Goal: Task Accomplishment & Management: Manage account settings

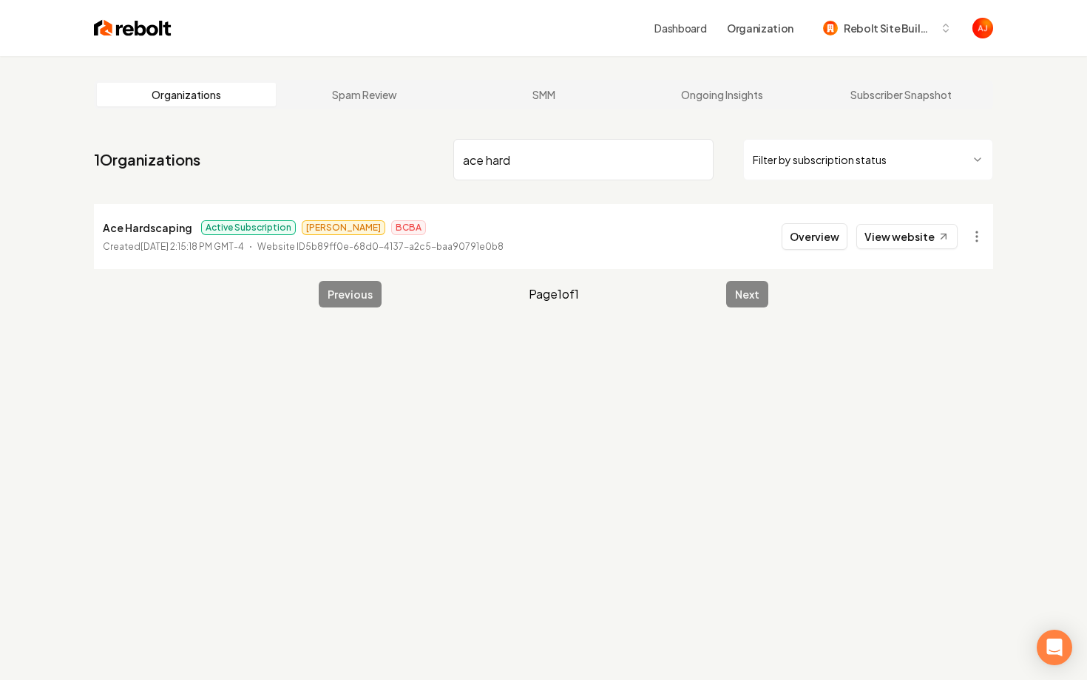
type input "ace hard"
click at [899, 245] on link "View website" at bounding box center [906, 236] width 101 height 25
click at [795, 237] on button "Overview" at bounding box center [815, 236] width 66 height 27
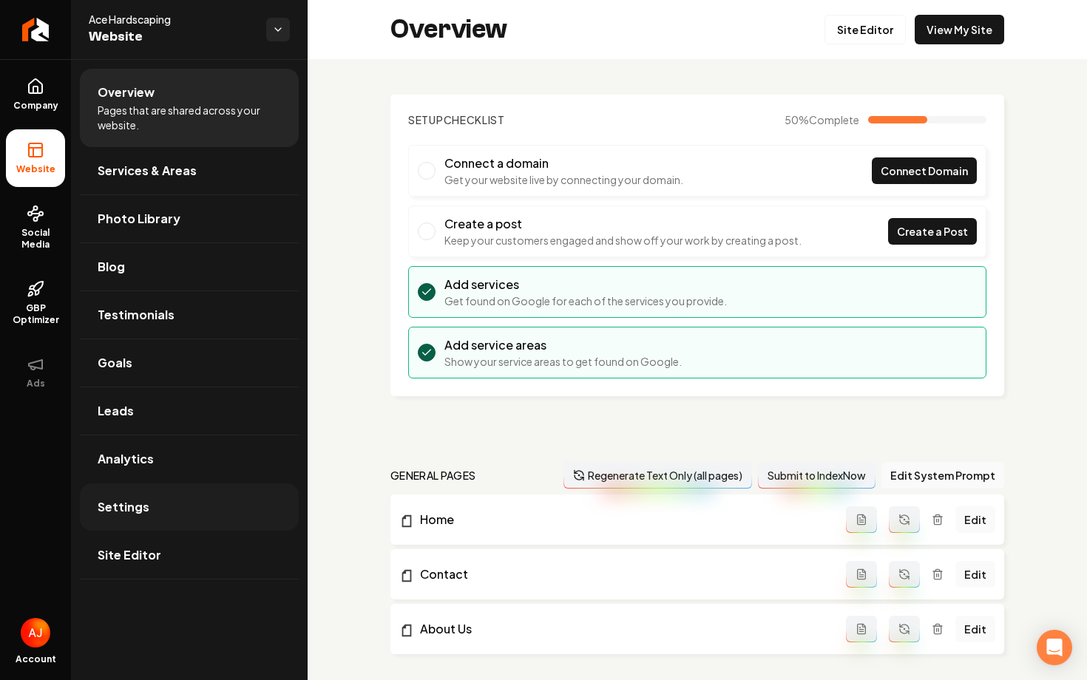
click at [171, 520] on link "Settings" at bounding box center [189, 507] width 219 height 47
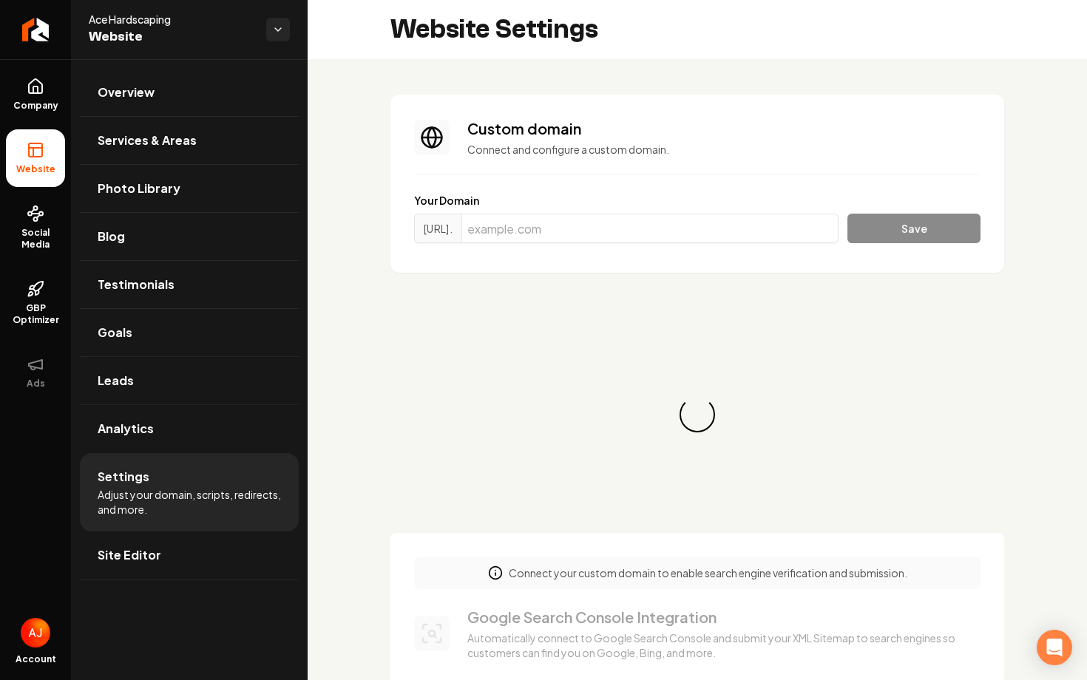
scroll to position [107, 0]
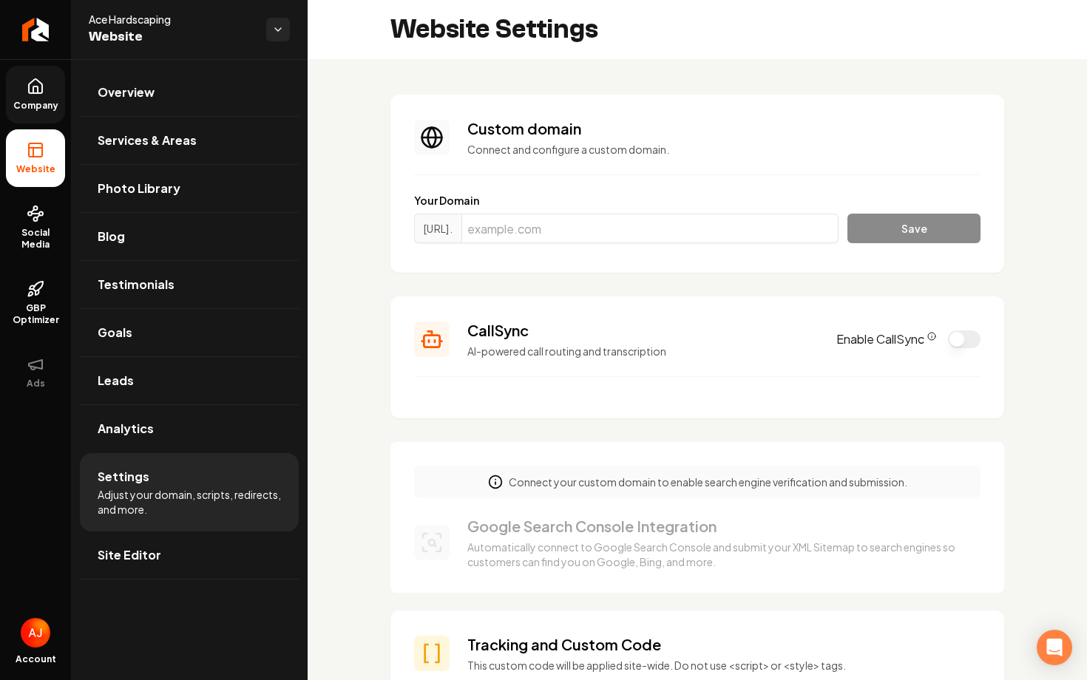
click at [53, 103] on span "Company" at bounding box center [35, 106] width 57 height 12
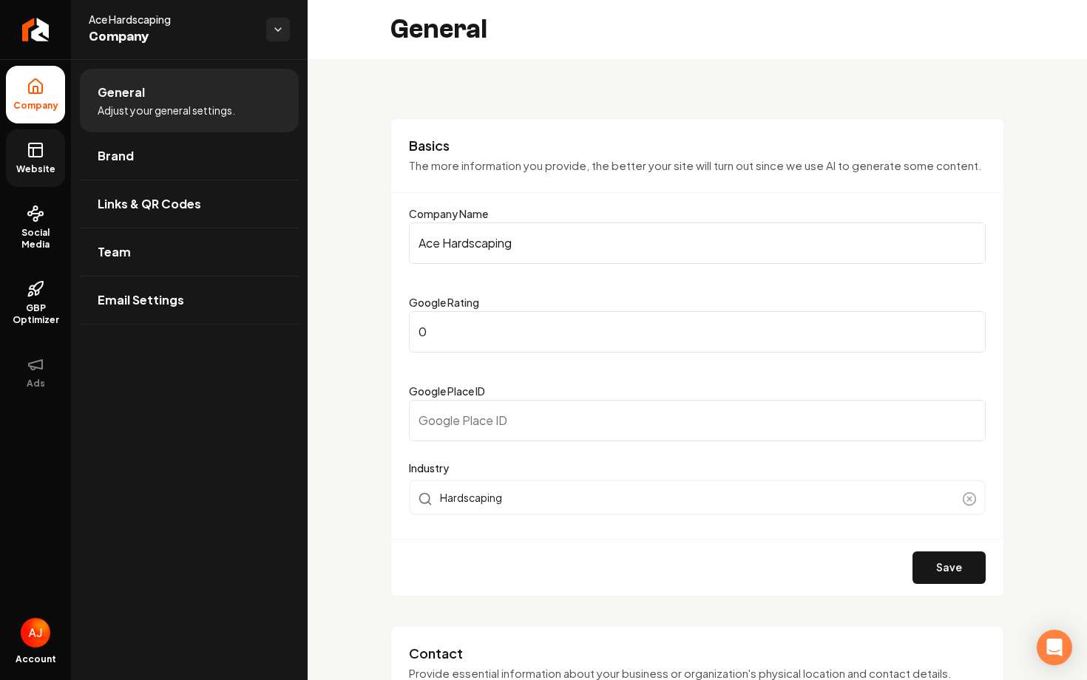
click at [47, 152] on link "Website" at bounding box center [35, 158] width 59 height 58
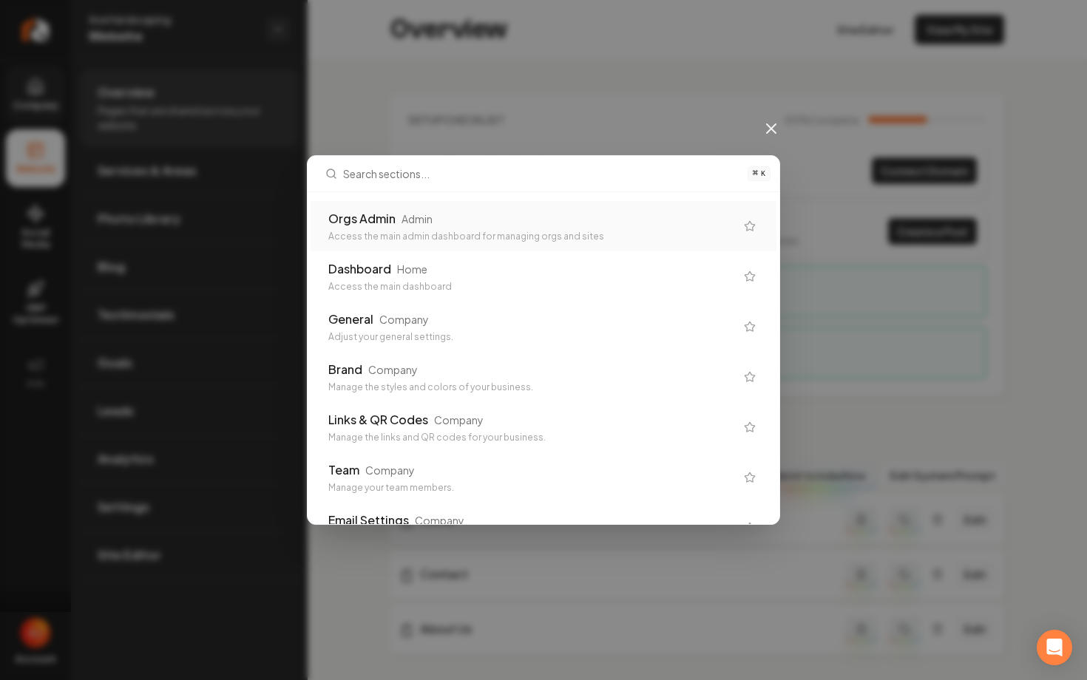
click at [493, 69] on div "⌘ K Orgs Admin Admin Access the main admin dashboard for managing orgs and site…" at bounding box center [543, 340] width 1087 height 680
click at [650, 94] on div "⌘ K Orgs Admin Admin Access the main admin dashboard for managing orgs and site…" at bounding box center [543, 340] width 1087 height 680
click at [774, 135] on icon at bounding box center [772, 129] width 18 height 18
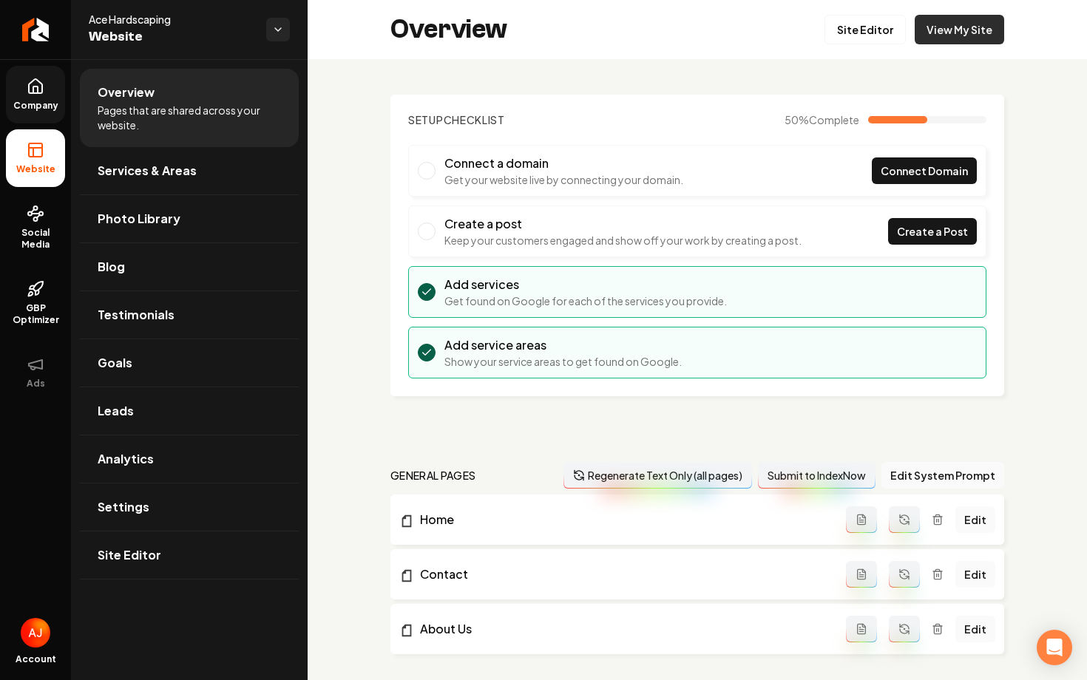
click at [939, 35] on link "View My Site" at bounding box center [959, 30] width 89 height 30
click at [43, 238] on span "Social Media" at bounding box center [35, 239] width 59 height 24
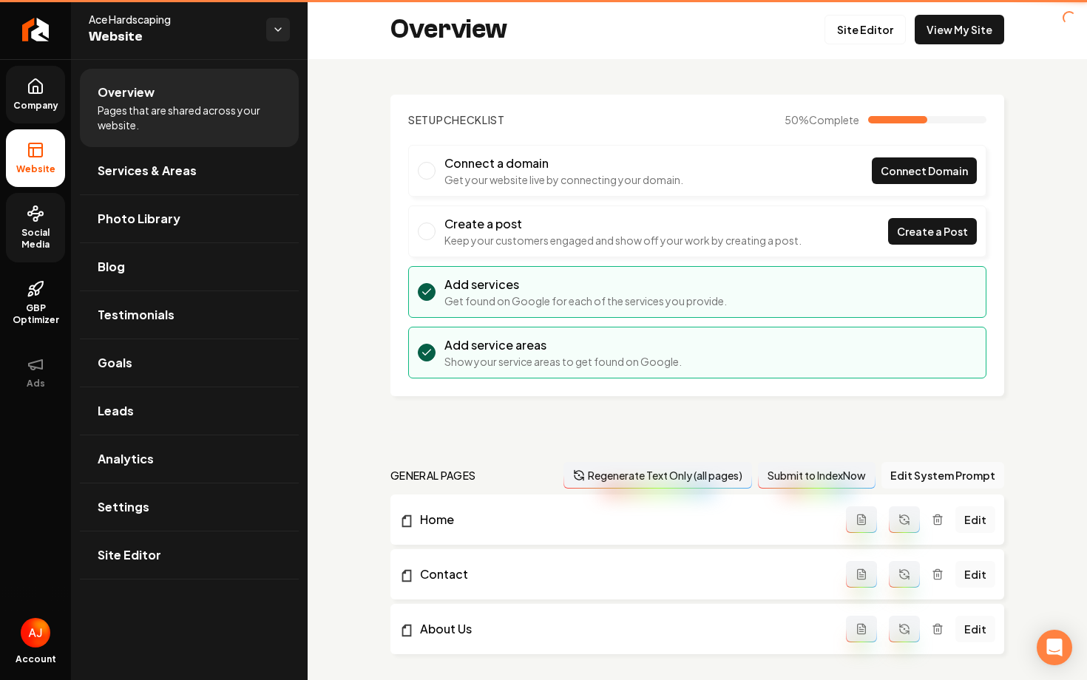
click at [43, 238] on span "Social Media" at bounding box center [35, 239] width 59 height 24
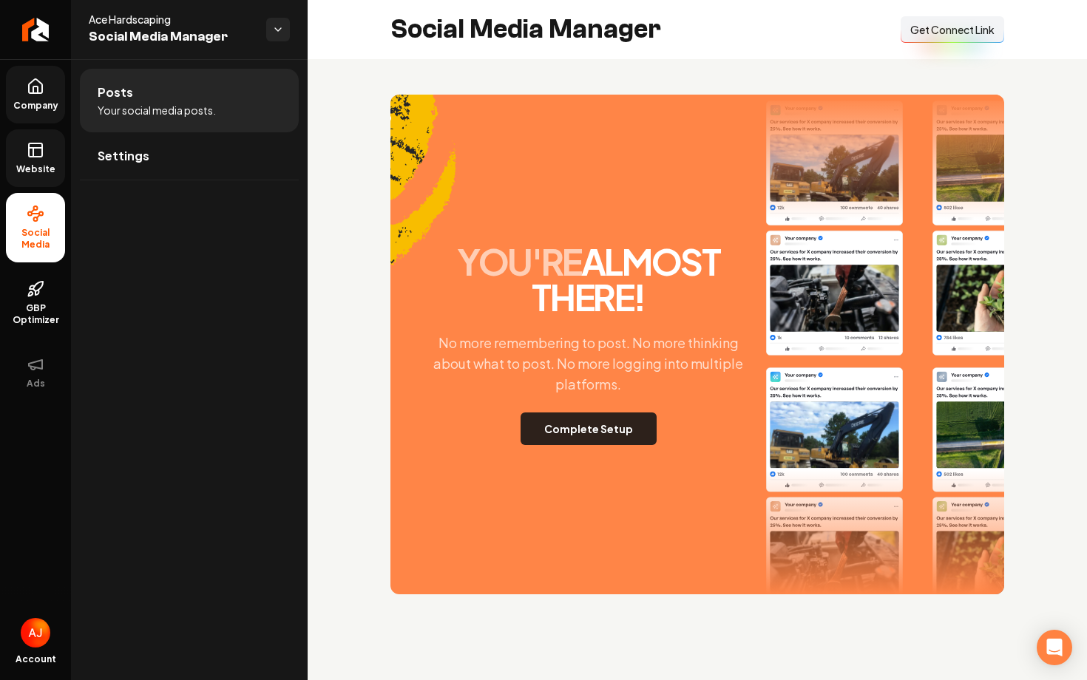
click at [592, 436] on button "Complete Setup" at bounding box center [589, 429] width 136 height 33
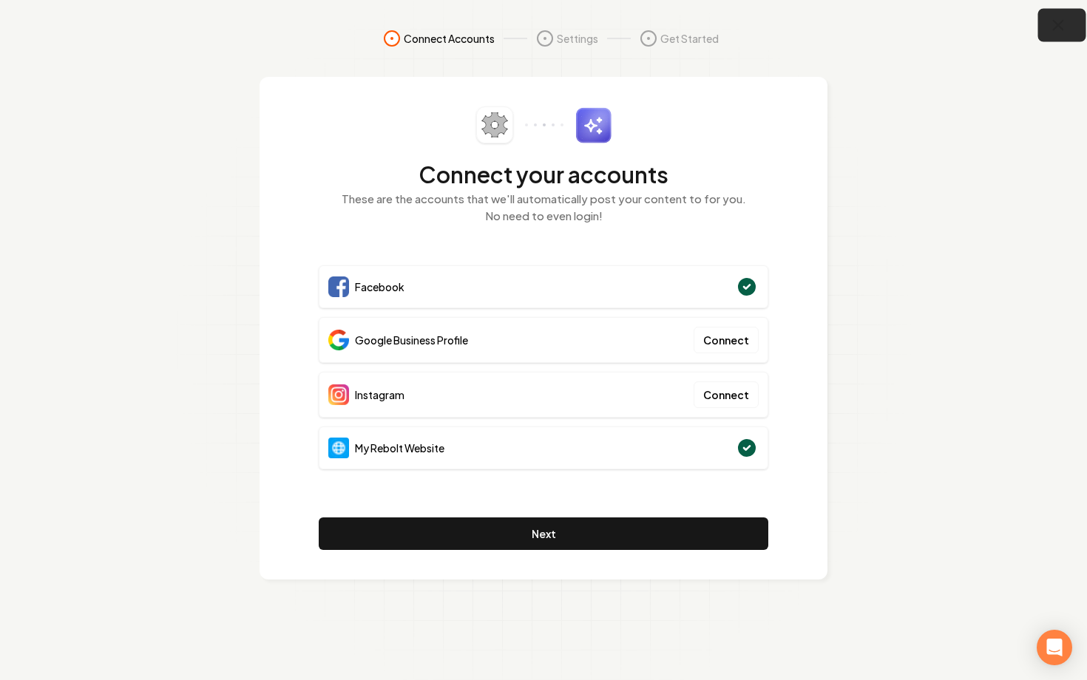
click at [1055, 33] on icon "button" at bounding box center [1059, 25] width 18 height 18
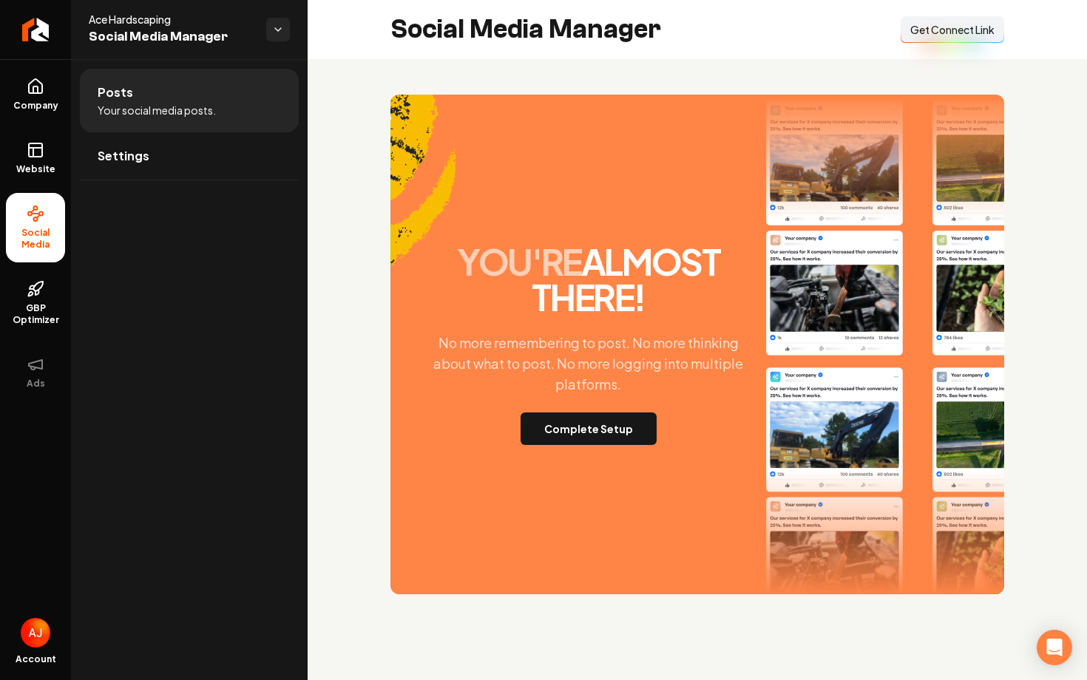
click at [943, 36] on span "Get Connect Link" at bounding box center [952, 29] width 84 height 15
click at [577, 434] on button "Complete Setup" at bounding box center [589, 429] width 136 height 33
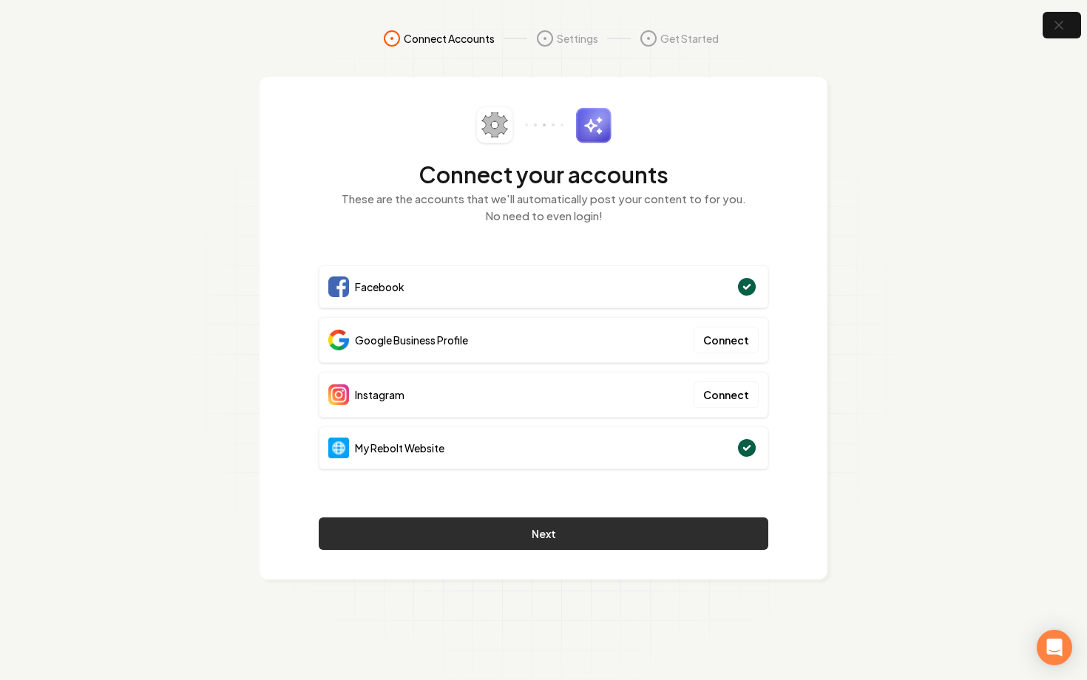
click at [642, 526] on button "Next" at bounding box center [544, 534] width 450 height 33
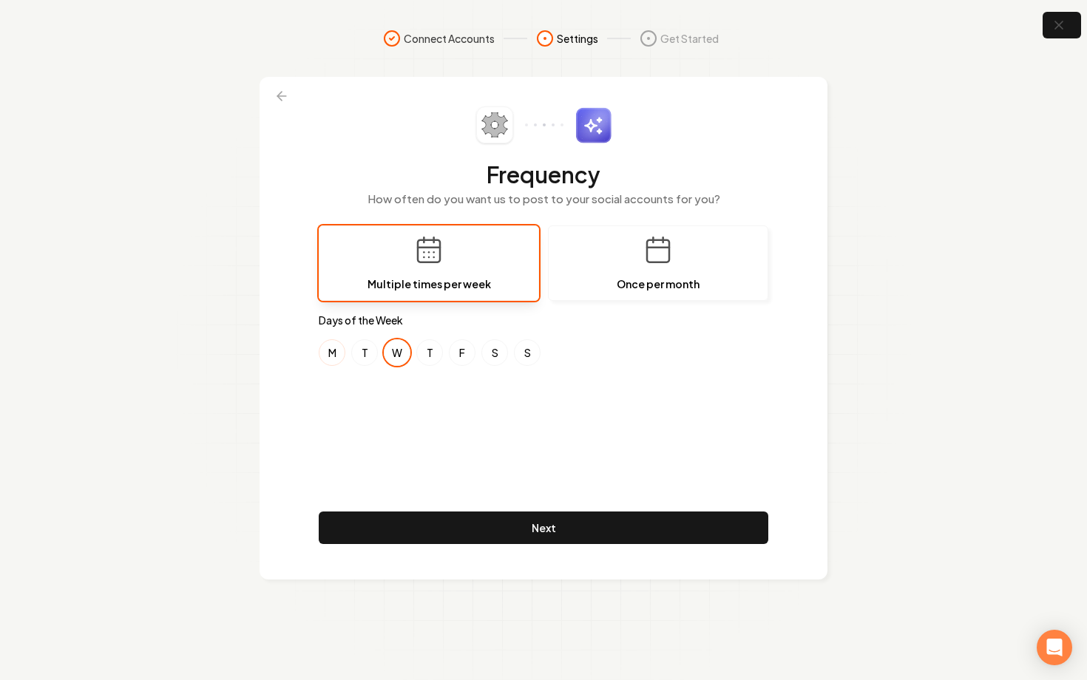
click at [328, 353] on button "M" at bounding box center [332, 352] width 27 height 27
click at [493, 354] on button "S" at bounding box center [494, 352] width 27 height 27
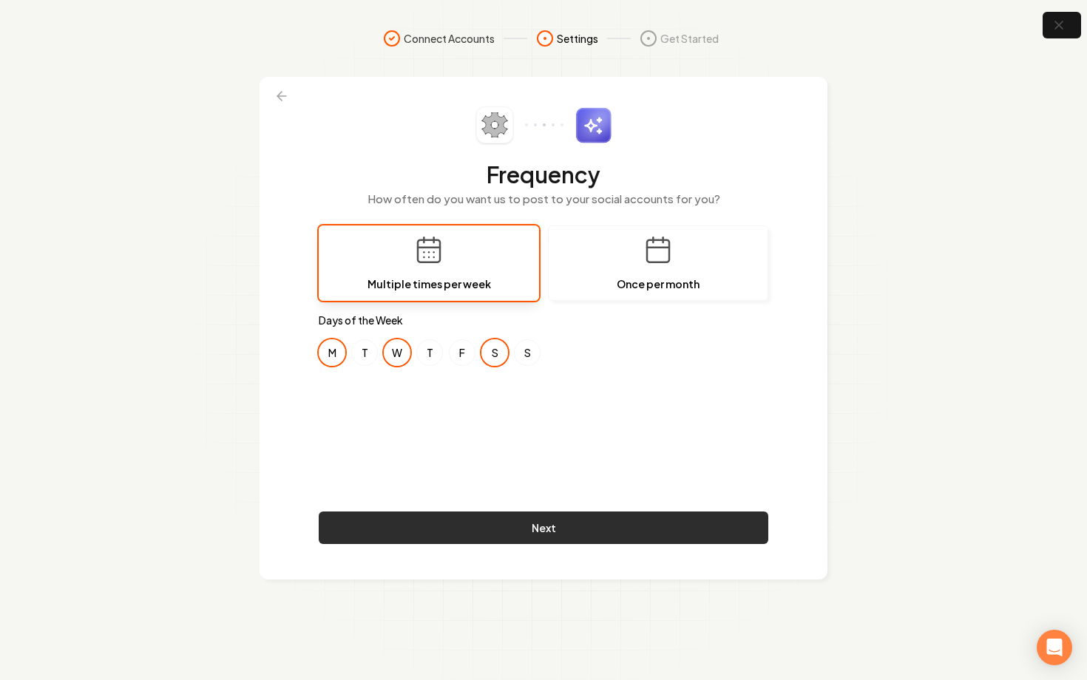
click at [617, 534] on button "Next" at bounding box center [544, 528] width 450 height 33
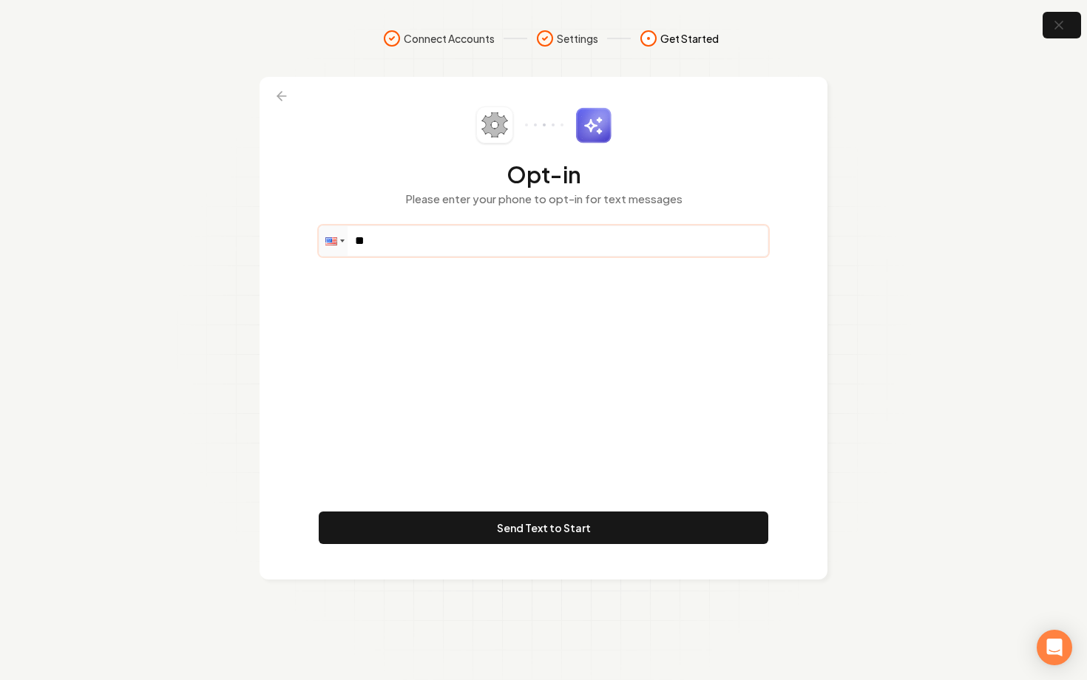
click at [437, 236] on input "**" at bounding box center [544, 241] width 448 height 30
paste input "**********"
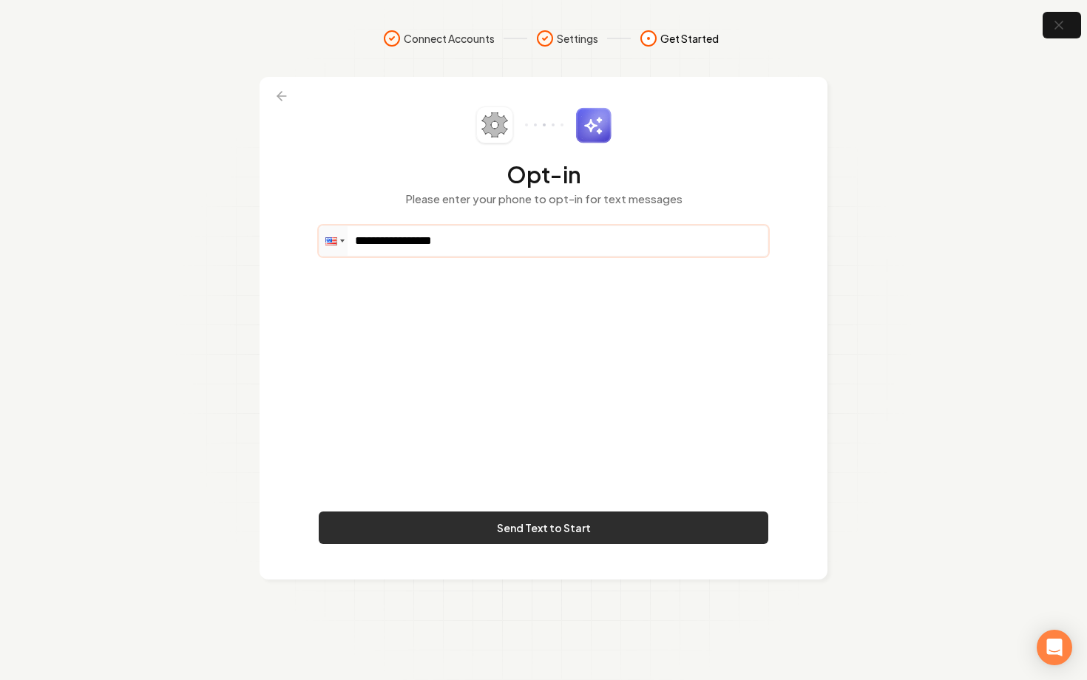
type input "**********"
click at [558, 541] on button "Send Text to Start" at bounding box center [544, 528] width 450 height 33
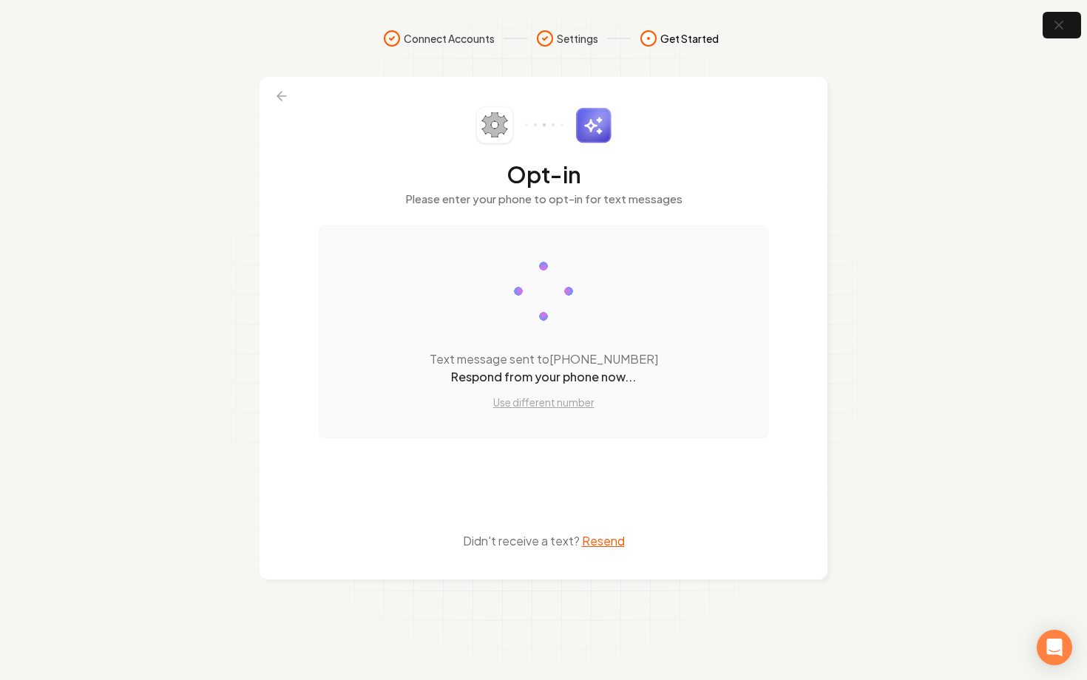
drag, startPoint x: 558, startPoint y: 541, endPoint x: 564, endPoint y: 311, distance: 229.4
click at [564, 311] on div "Opt-in Please enter your phone to opt-in for text messages Text message sent to…" at bounding box center [544, 329] width 450 height 444
click at [1058, 30] on icon "button" at bounding box center [1059, 25] width 18 height 18
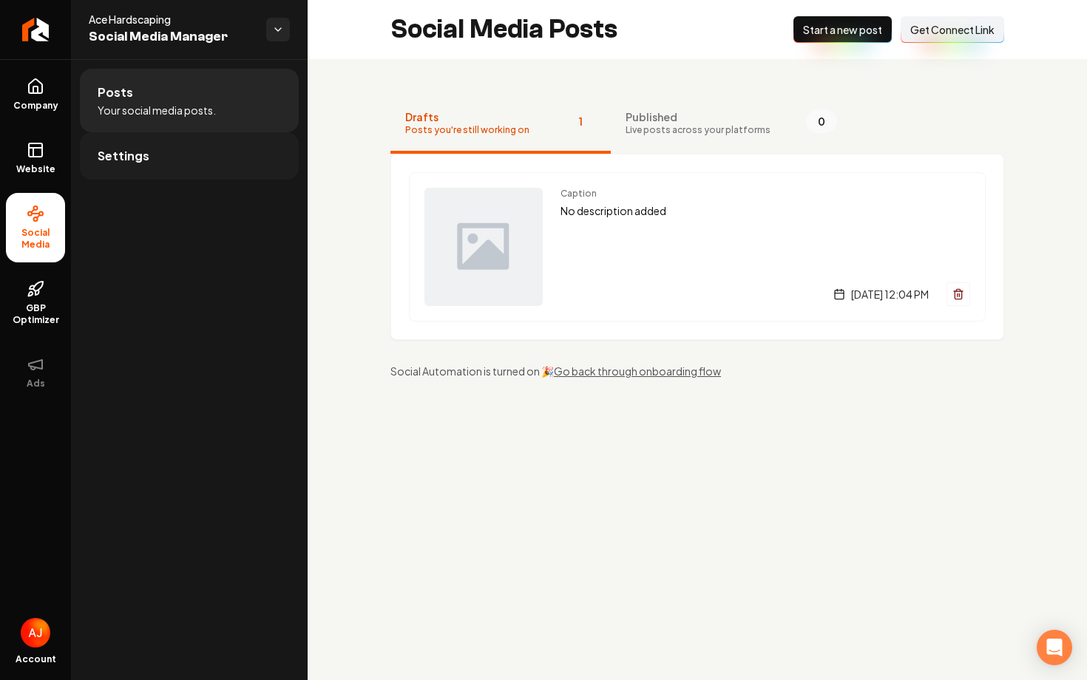
click at [154, 160] on link "Settings" at bounding box center [189, 155] width 219 height 47
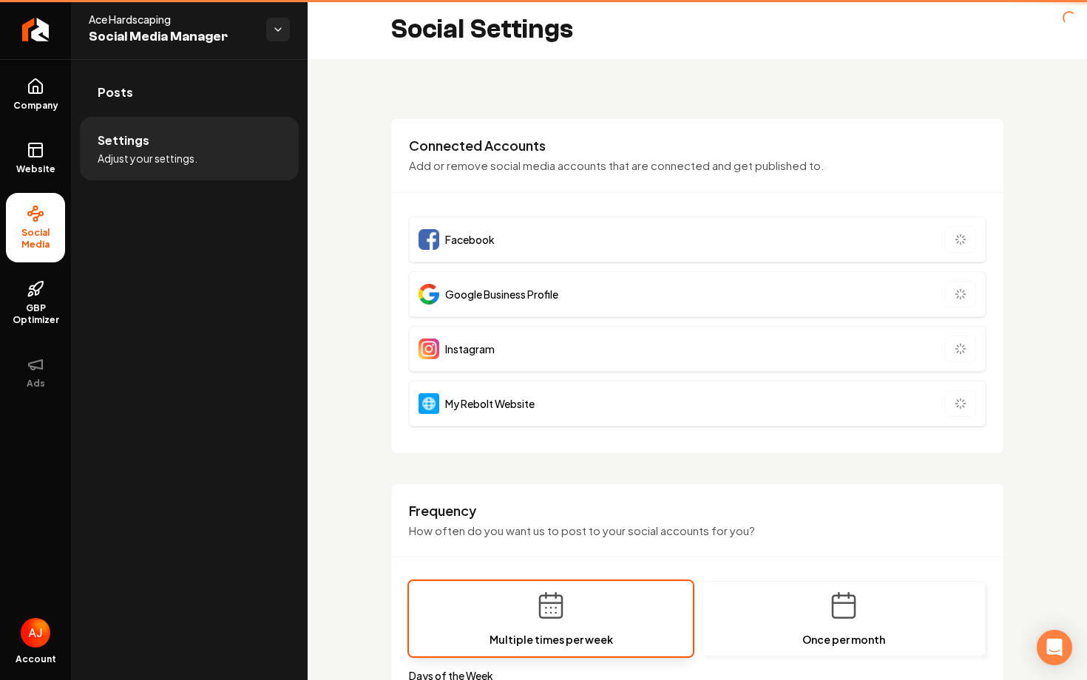
type input "**********"
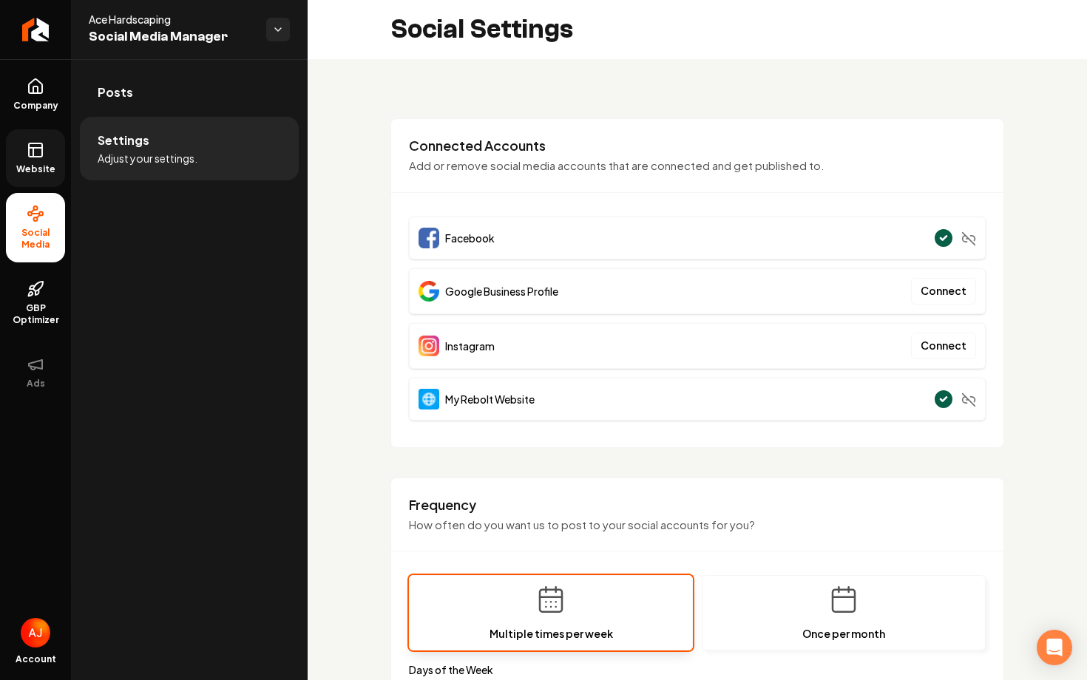
click at [34, 158] on icon at bounding box center [36, 150] width 18 height 18
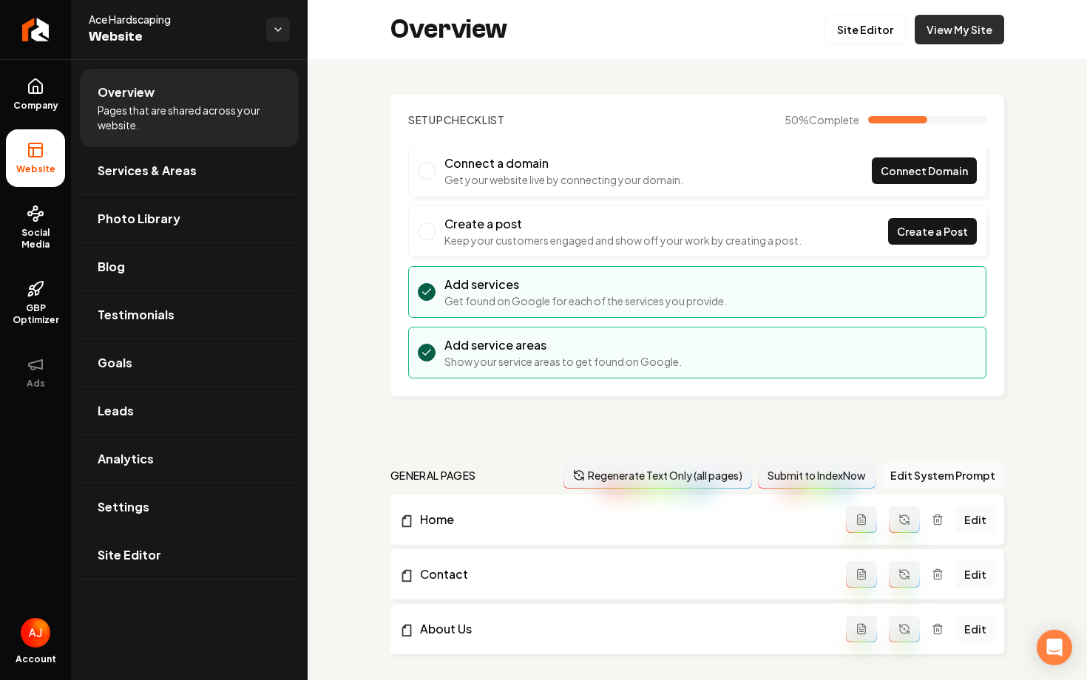
click at [951, 41] on link "View My Site" at bounding box center [959, 30] width 89 height 30
click at [138, 381] on link "Goals" at bounding box center [189, 362] width 219 height 47
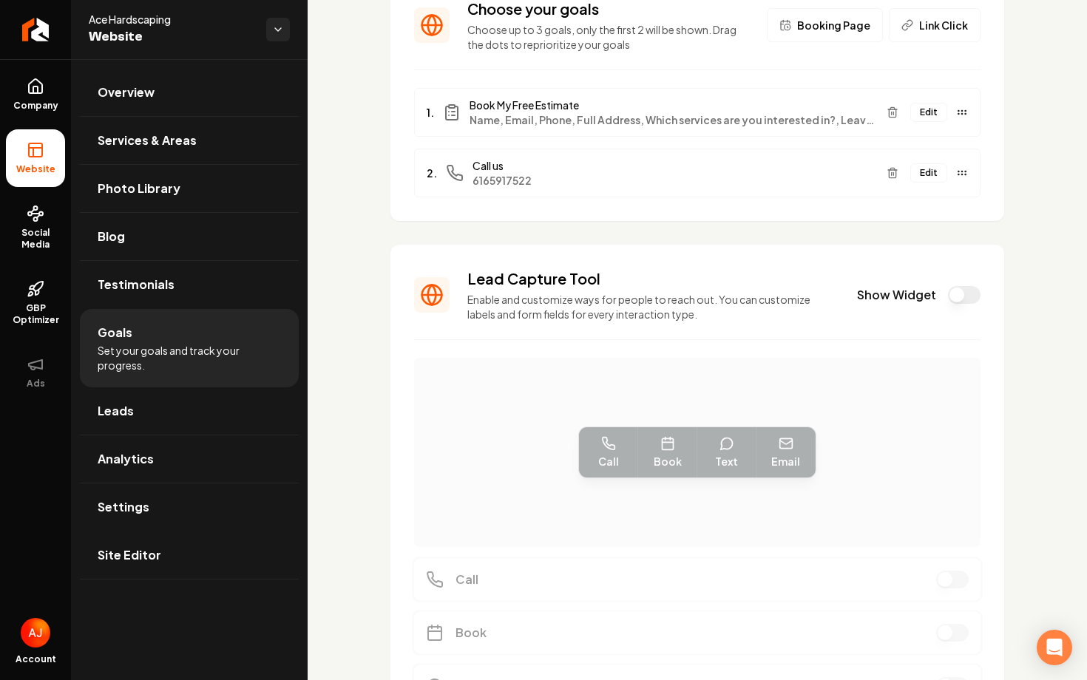
scroll to position [132, 0]
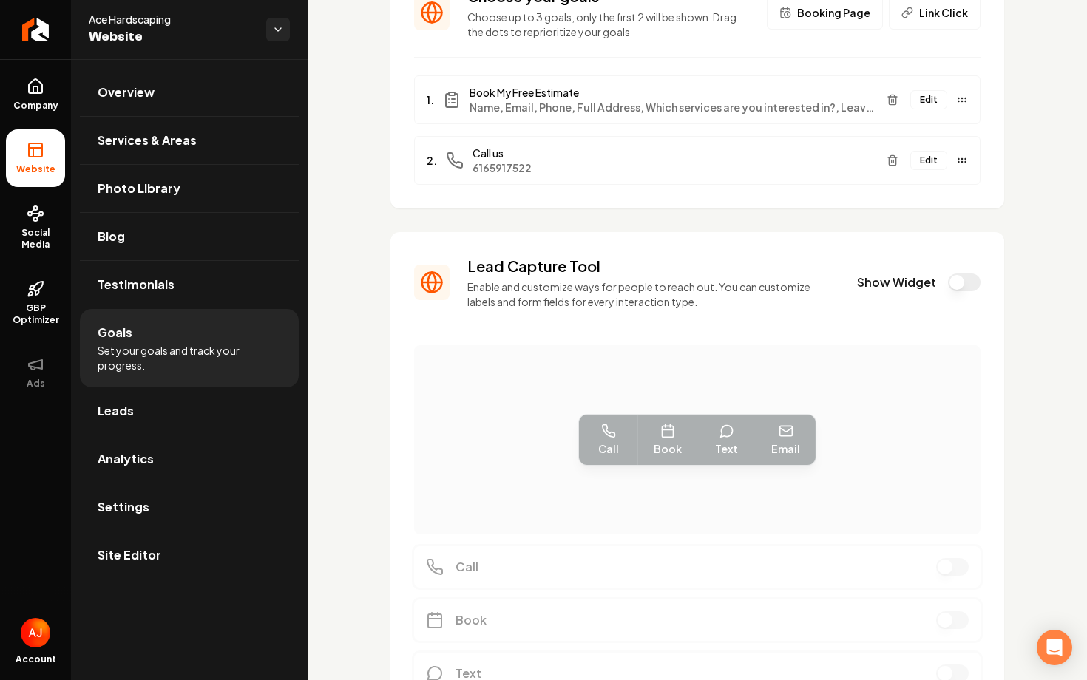
click at [964, 285] on button "Show Widget" at bounding box center [964, 283] width 33 height 18
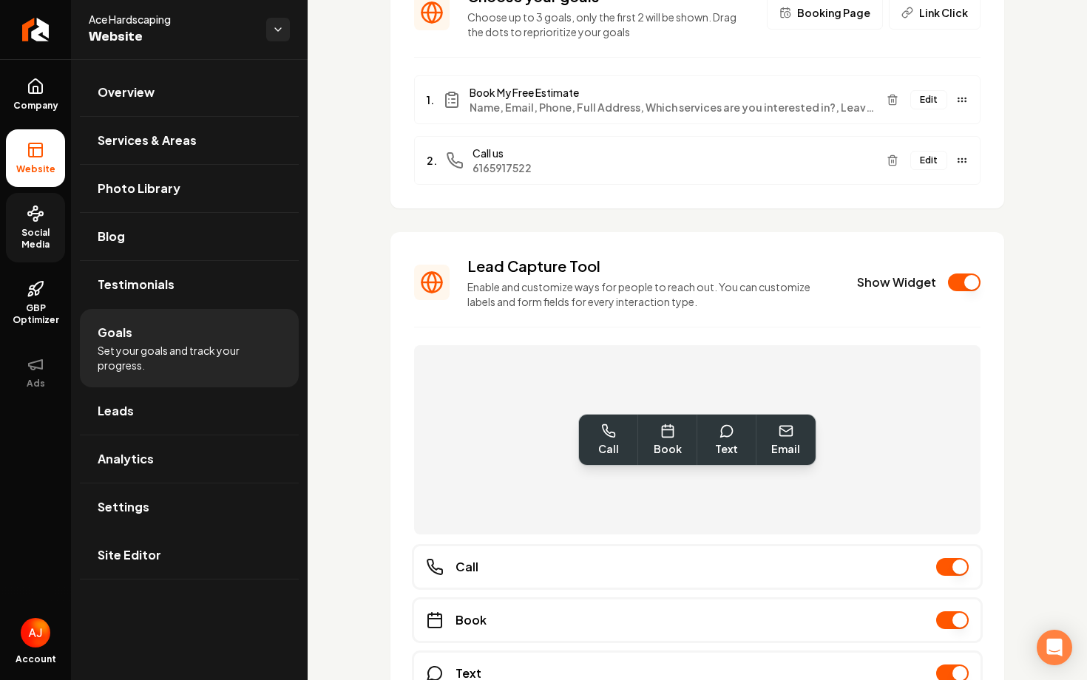
click at [59, 236] on span "Social Media" at bounding box center [35, 239] width 59 height 24
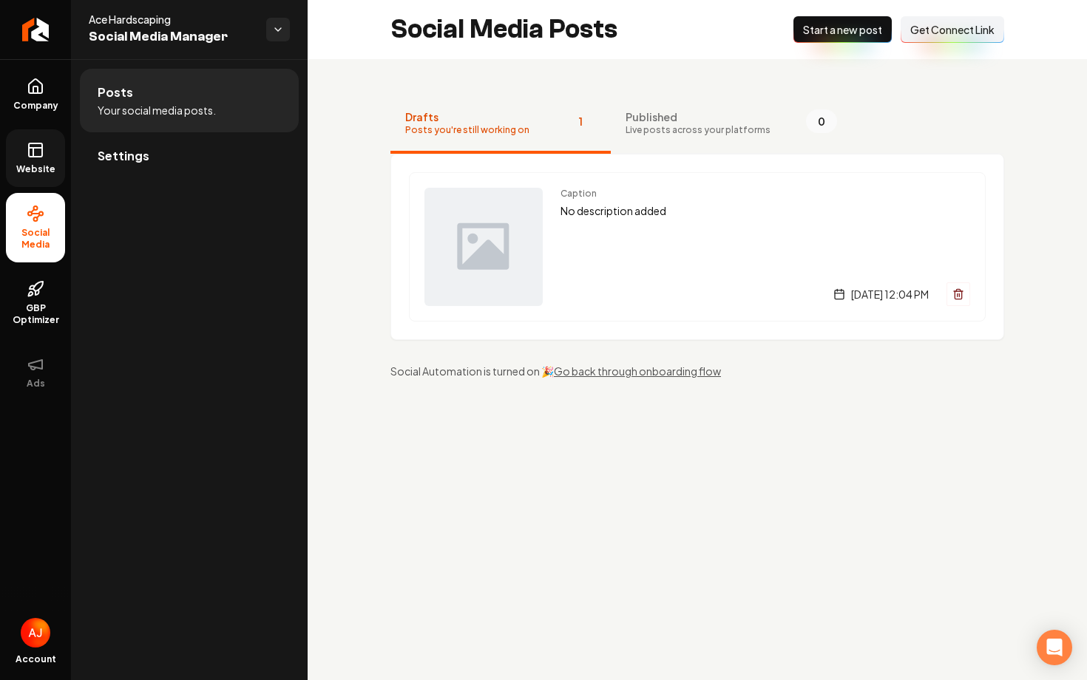
click at [29, 155] on rect at bounding box center [35, 149] width 13 height 13
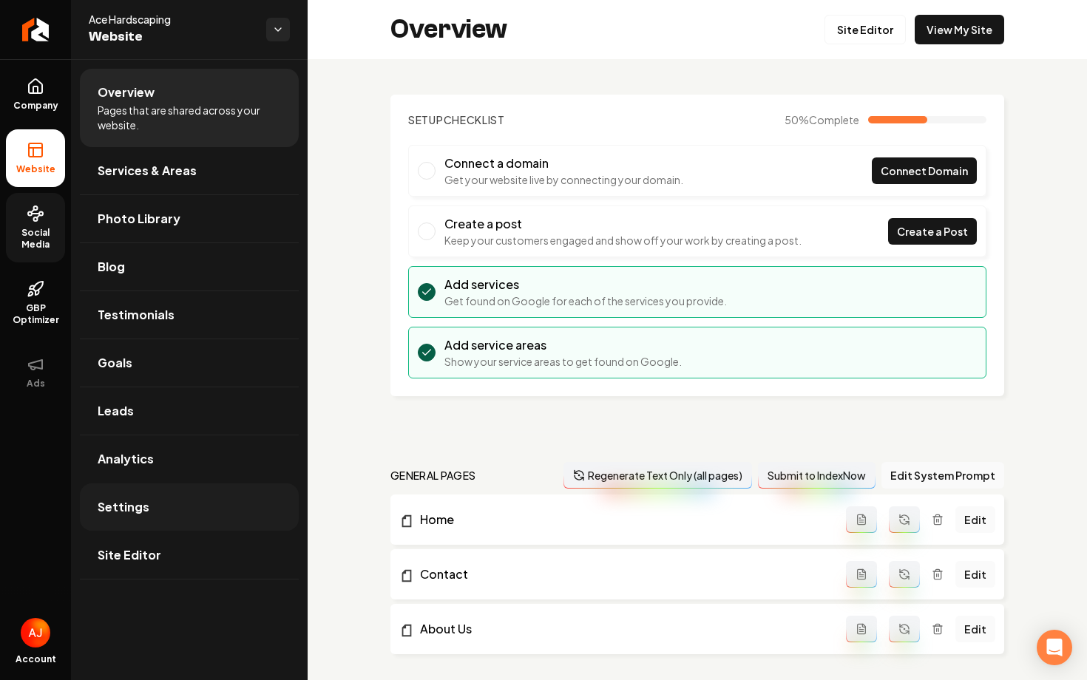
click at [192, 508] on link "Settings" at bounding box center [189, 507] width 219 height 47
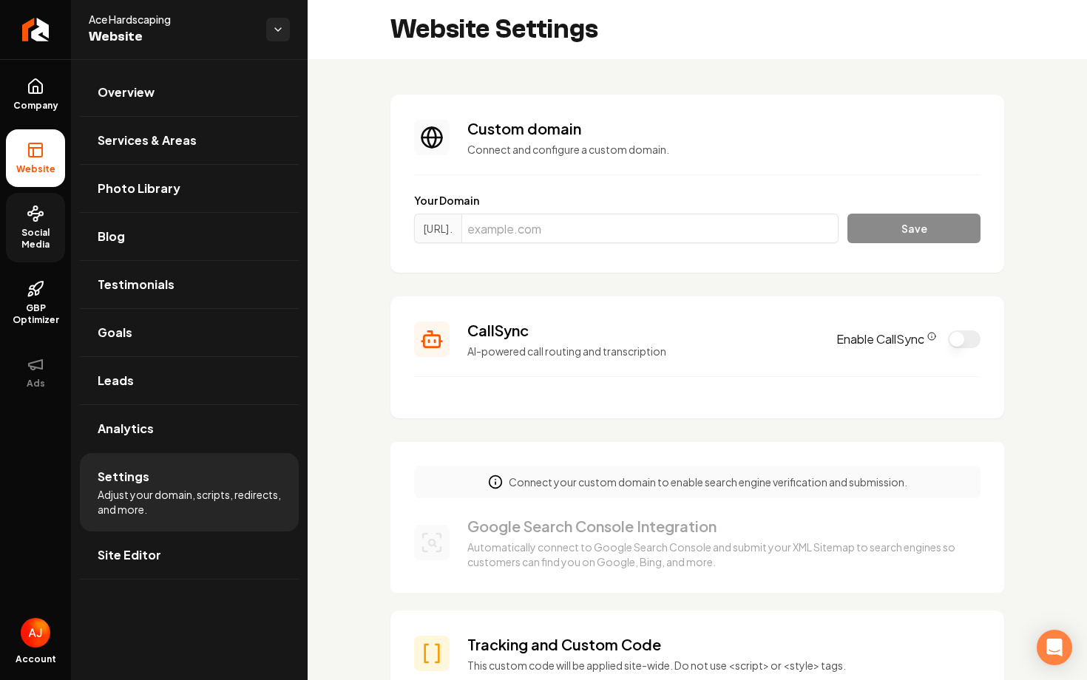
scroll to position [107, 0]
click at [957, 348] on div "CallSync AI-powered call routing and transcription Enable CallSync" at bounding box center [697, 339] width 567 height 38
click at [963, 339] on button "Enable CallSync" at bounding box center [964, 340] width 33 height 18
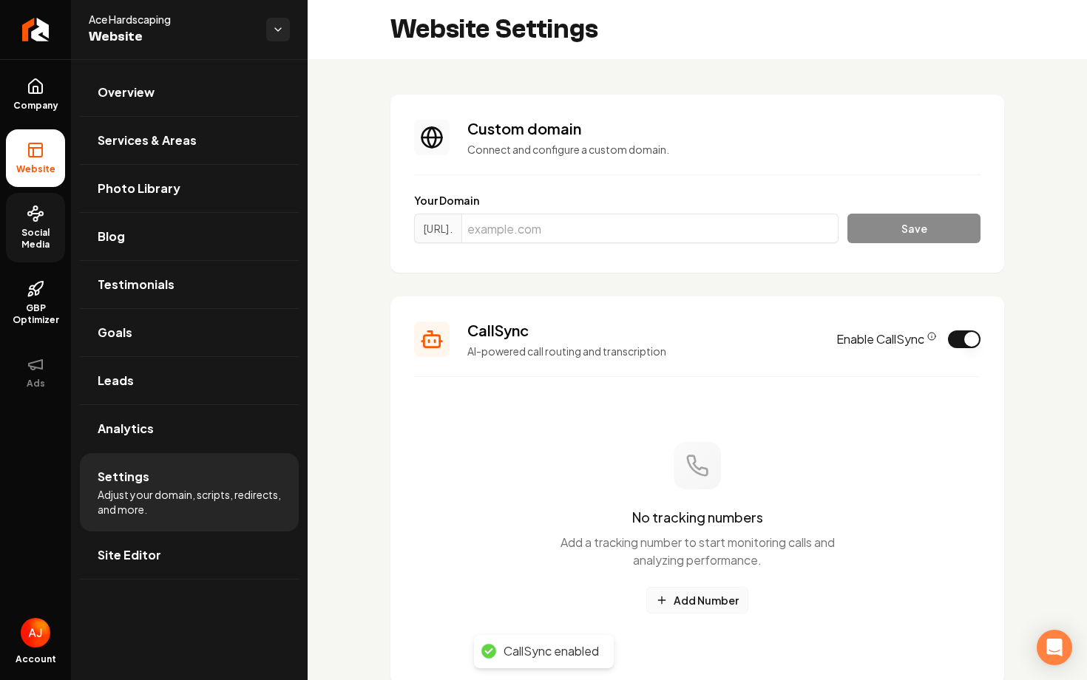
click at [685, 595] on button "Add Number" at bounding box center [697, 600] width 102 height 27
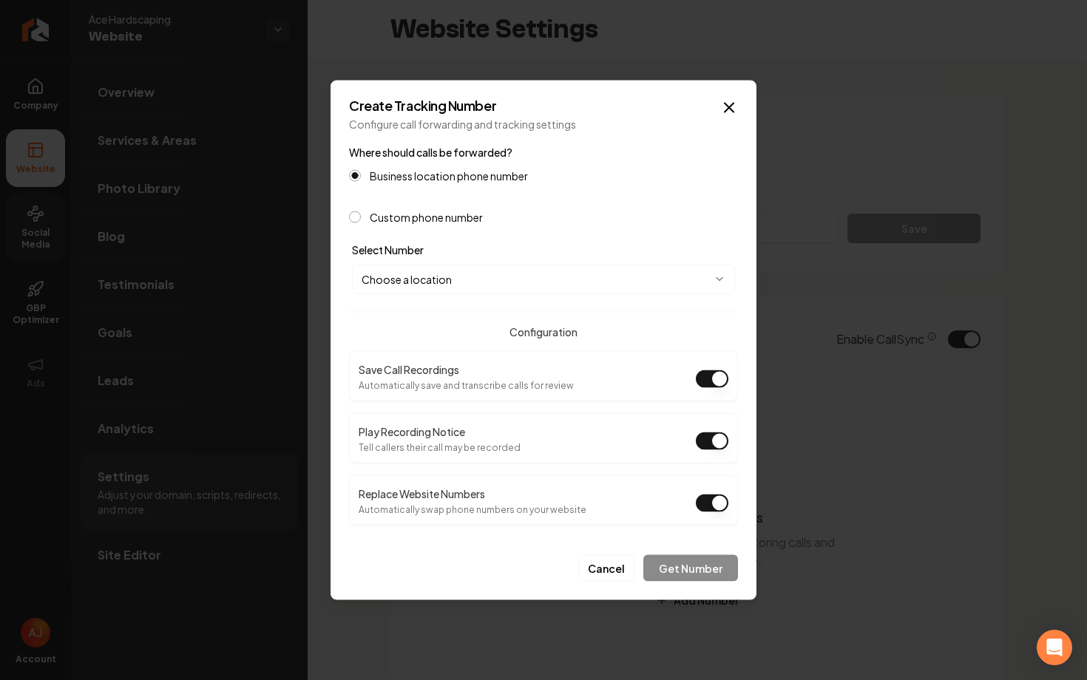
click at [496, 276] on body "Company Website Social Media GBP Optimizer Ads Account Ace Hardscaping Website …" at bounding box center [543, 340] width 1087 height 680
select select "**********"
click at [689, 570] on button "Get Number" at bounding box center [690, 568] width 95 height 27
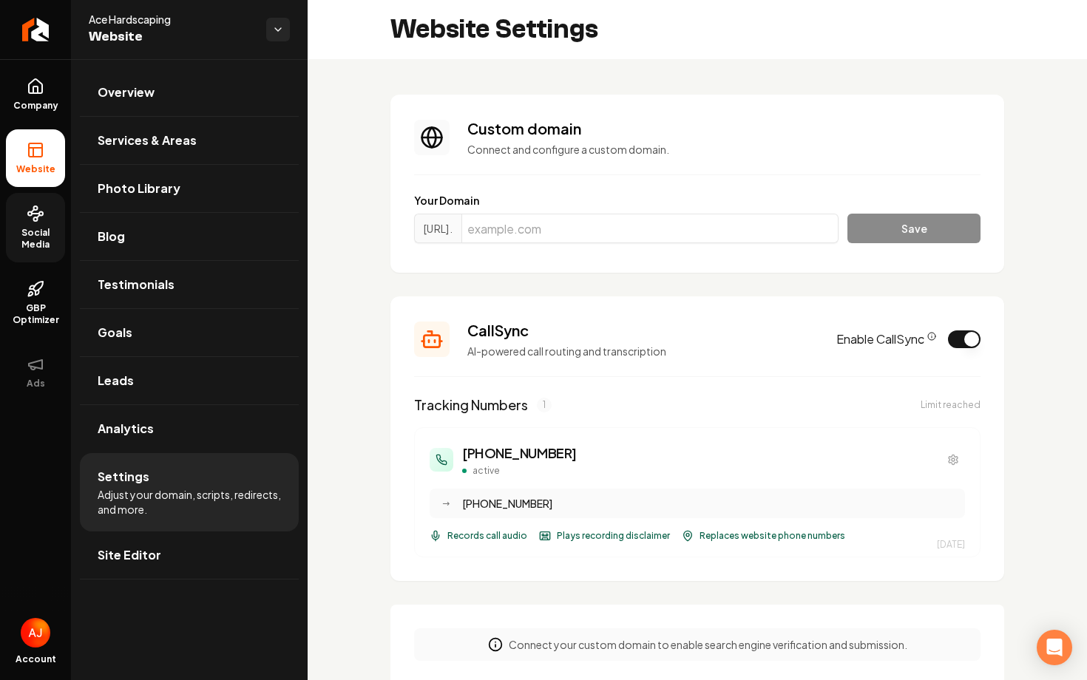
click at [58, 245] on span "Social Media" at bounding box center [35, 239] width 59 height 24
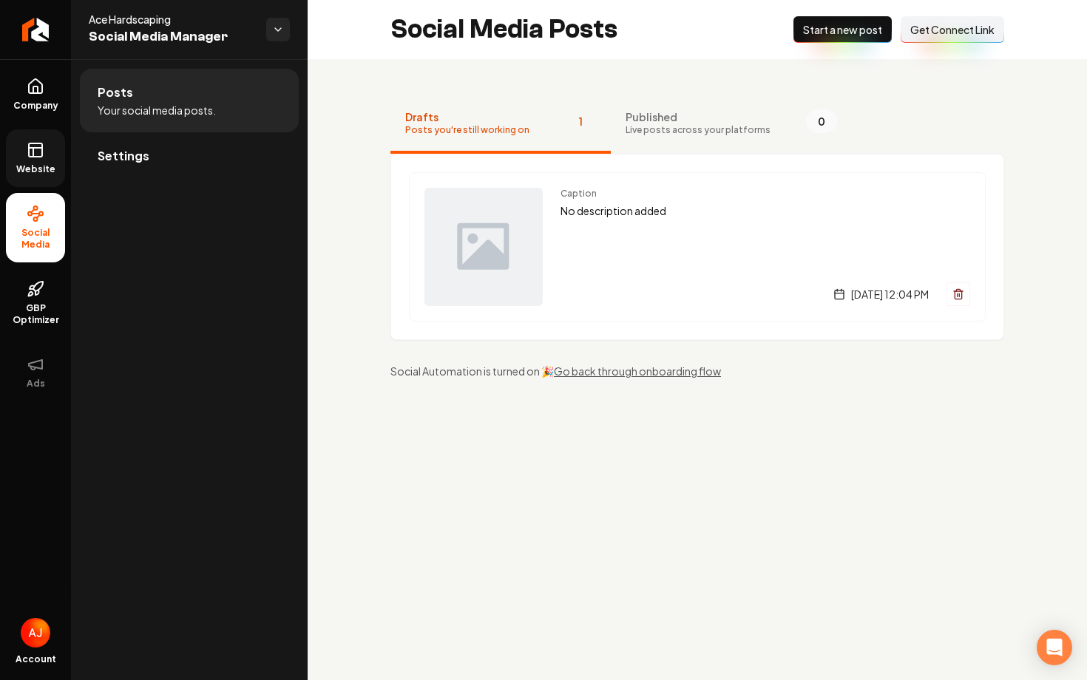
click at [29, 158] on icon at bounding box center [36, 150] width 18 height 18
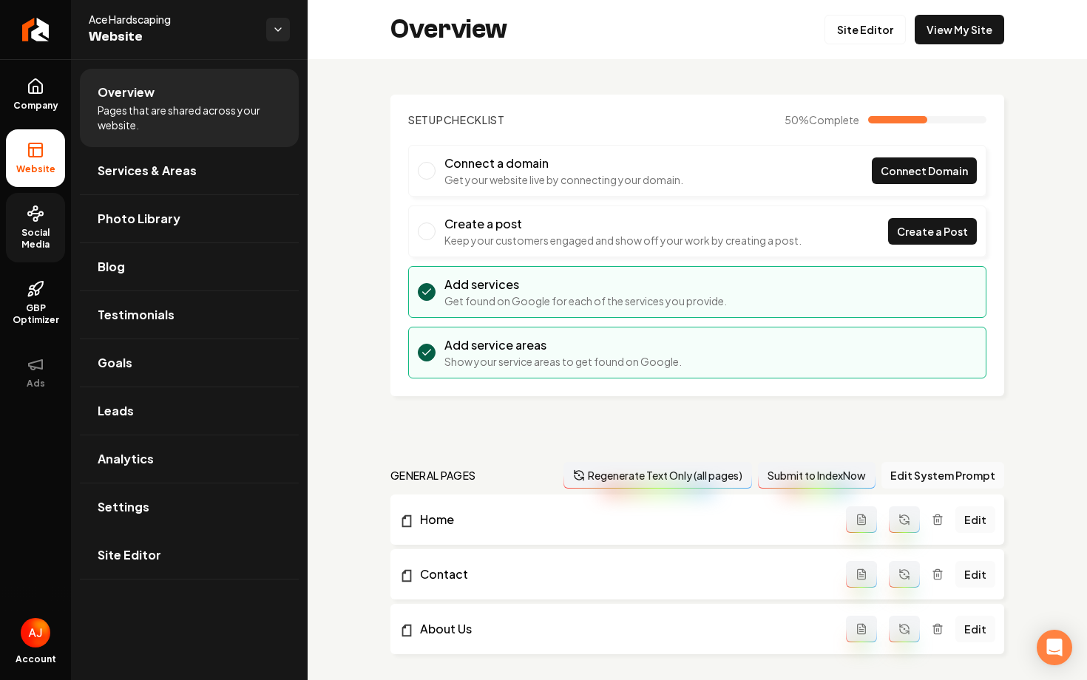
click at [41, 239] on span "Social Media" at bounding box center [35, 239] width 59 height 24
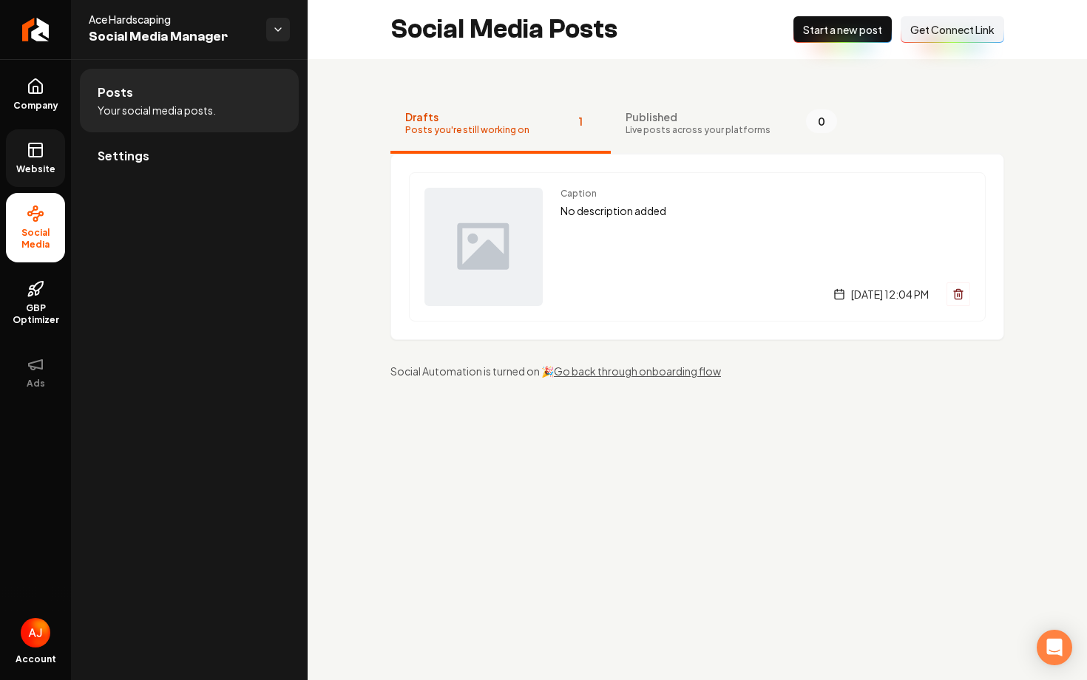
click at [22, 166] on span "Website" at bounding box center [35, 169] width 51 height 12
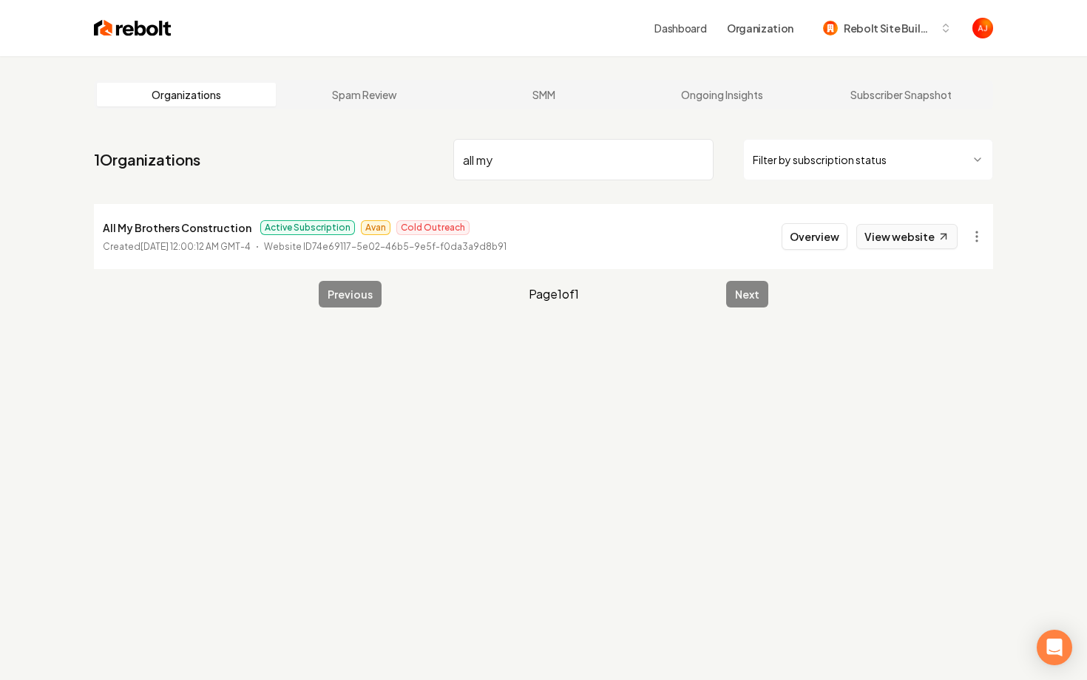
type input "all my"
click at [880, 240] on link "View website" at bounding box center [906, 236] width 101 height 25
click at [814, 232] on button "Overview" at bounding box center [815, 236] width 66 height 27
